Goal: Communication & Community: Connect with others

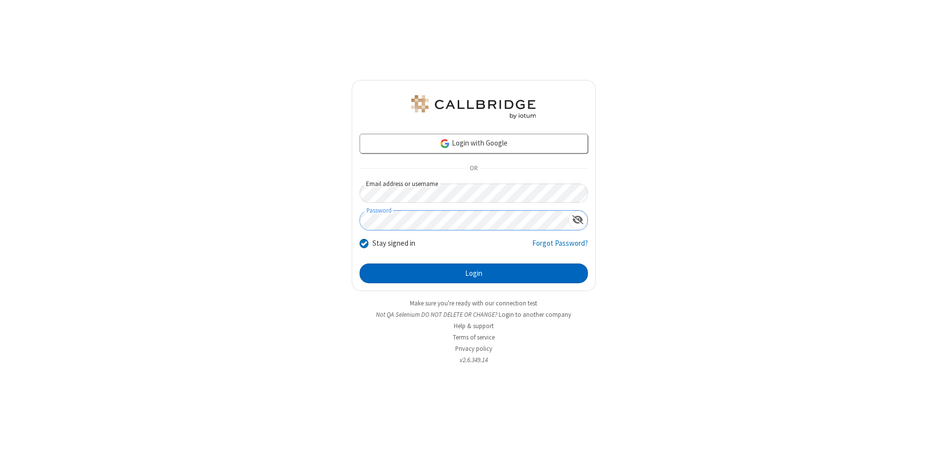
click at [474, 273] on button "Login" at bounding box center [474, 273] width 228 height 20
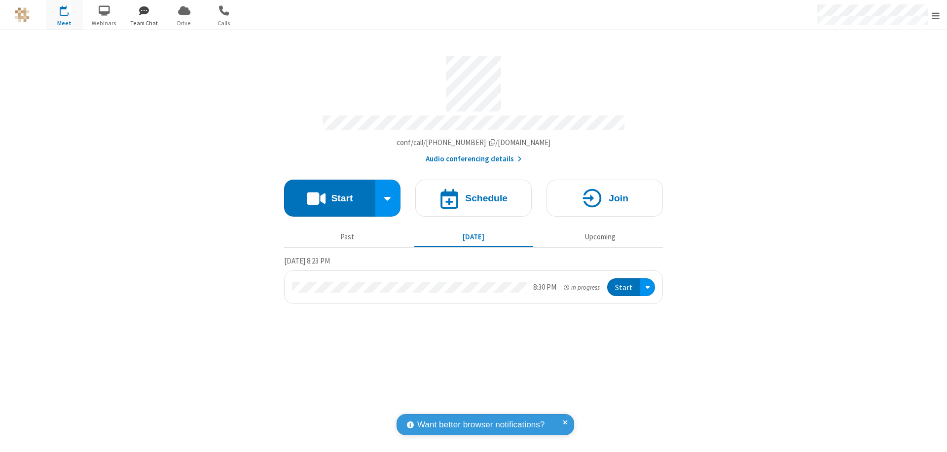
click at [144, 10] on span "button" at bounding box center [144, 10] width 37 height 17
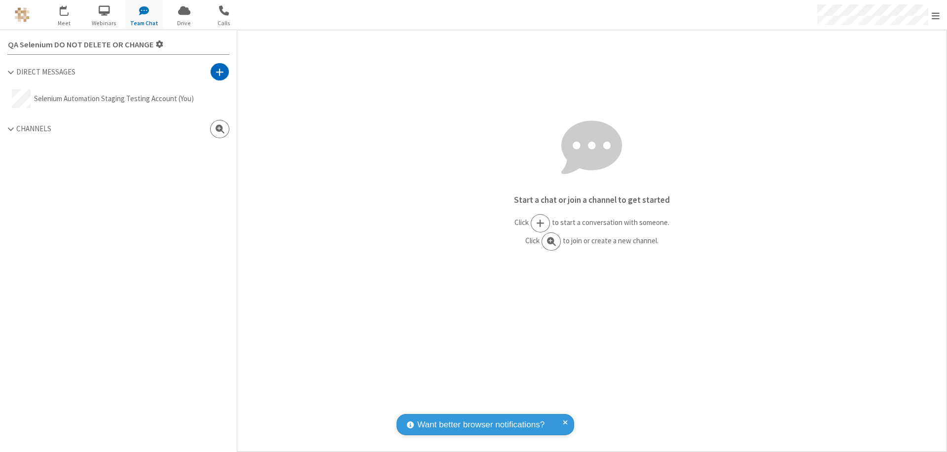
click at [220, 72] on span at bounding box center [220, 72] width 8 height 10
